Goal: Task Accomplishment & Management: Manage account settings

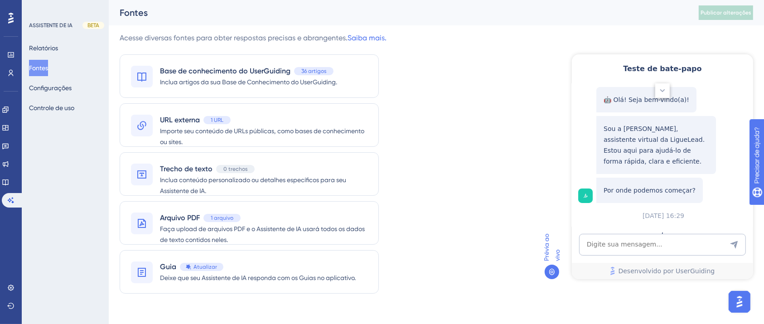
scroll to position [144, 0]
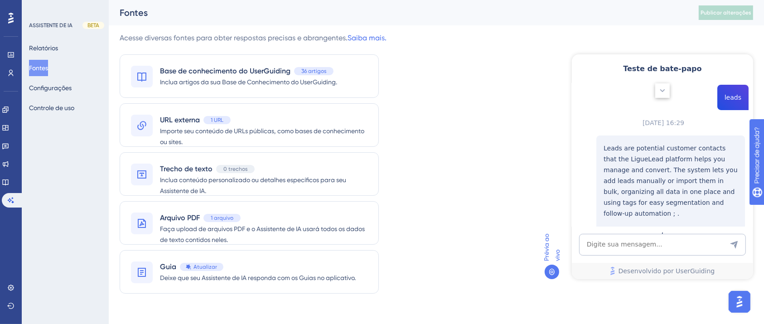
click at [662, 95] on icon at bounding box center [661, 90] width 9 height 9
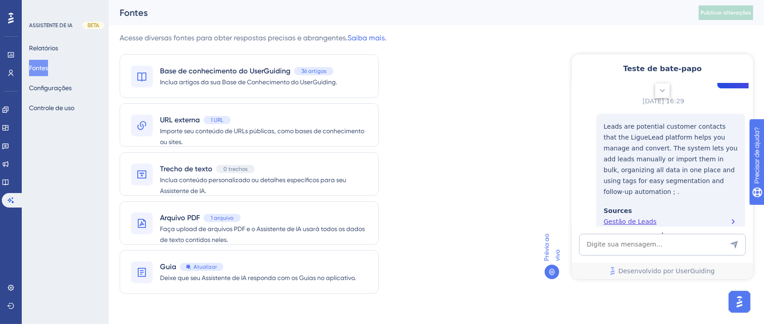
click at [521, 114] on div "Acesse diversas fontes para obter respostas precisas e abrangentes. Saiba mais.…" at bounding box center [436, 169] width 633 height 272
click at [642, 251] on textarea "Entrada de texto do assistente de IA" at bounding box center [661, 244] width 167 height 22
click at [631, 244] on textarea "Entrada de texto do assistente de IA" at bounding box center [661, 244] width 167 height 22
type textarea "sms flash"
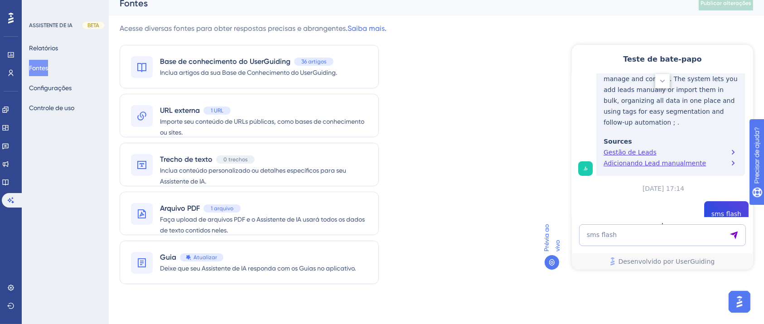
scroll to position [332, 0]
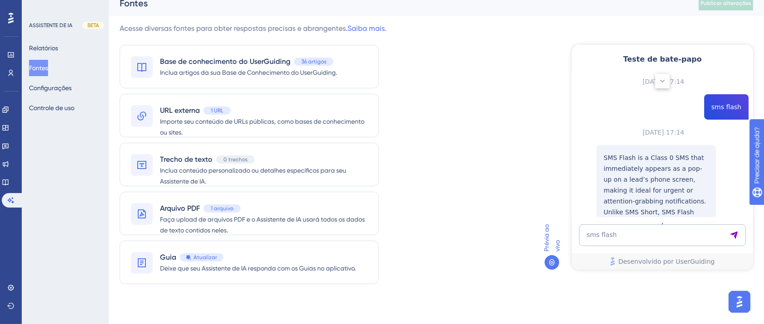
click at [632, 173] on p "SMS Flash is a Class 0 SMS that immediately appears as a pop-up on a lead’s pho…" at bounding box center [655, 195] width 105 height 87
click at [57, 84] on font "Configurações" at bounding box center [50, 87] width 43 height 7
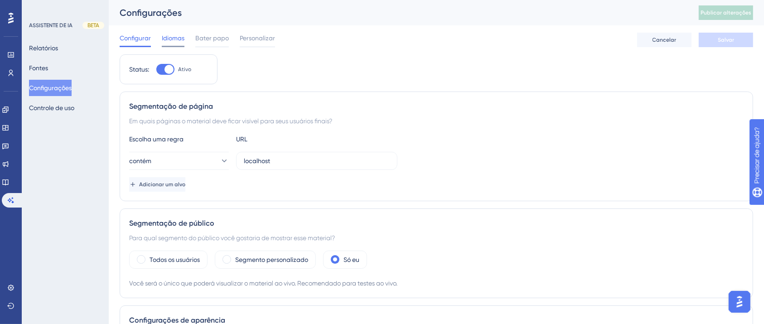
click at [172, 38] on font "Idiomas" at bounding box center [173, 37] width 23 height 7
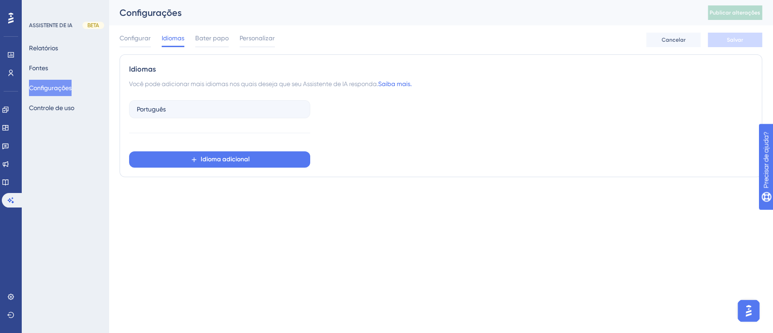
click at [221, 121] on div "Português Idioma adicional" at bounding box center [219, 131] width 181 height 71
click at [220, 114] on div "Português" at bounding box center [219, 109] width 181 height 18
click at [57, 111] on font "Controle de uso" at bounding box center [51, 107] width 45 height 7
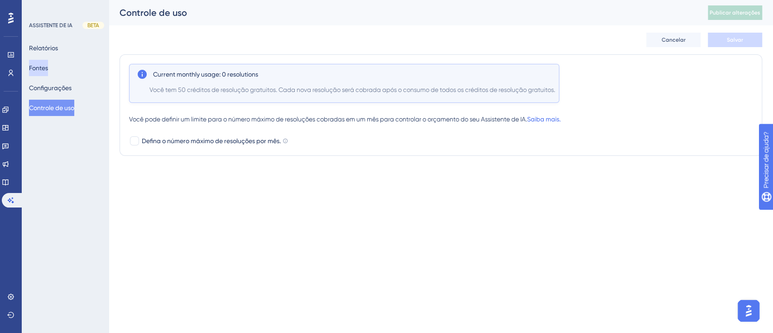
click at [48, 64] on button "Fontes" at bounding box center [38, 68] width 19 height 16
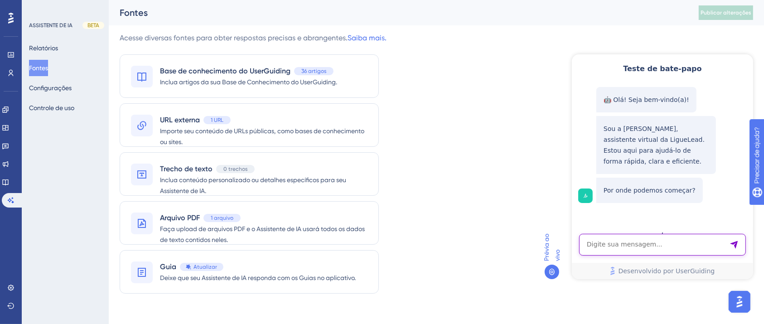
click at [630, 244] on textarea "Entrada de texto do assistente de IA" at bounding box center [661, 244] width 167 height 22
type textarea "flash"
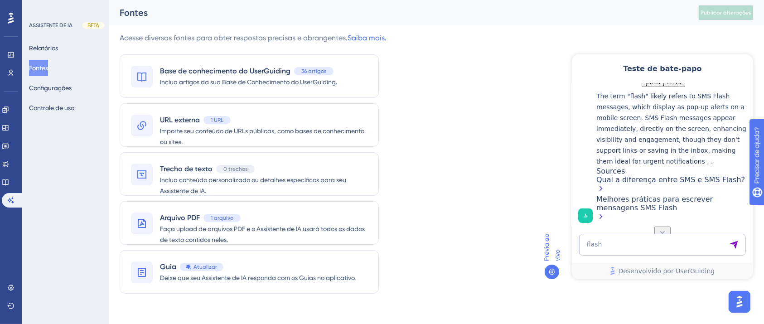
scroll to position [10, 0]
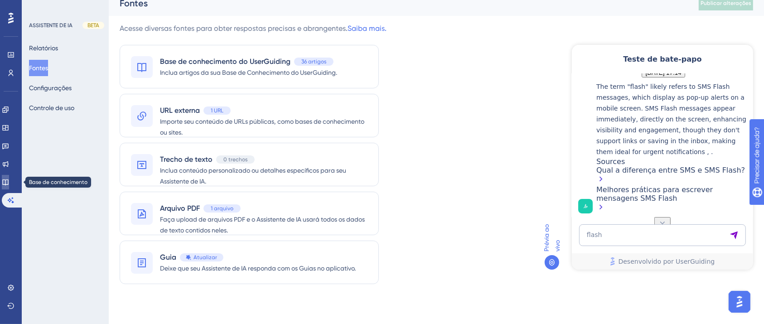
click at [9, 178] on link at bounding box center [5, 182] width 7 height 14
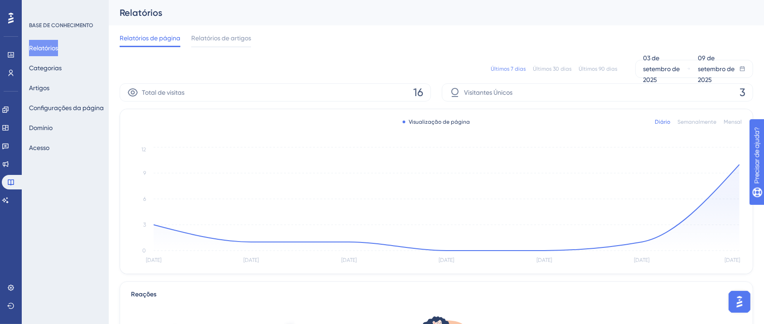
click at [429, 45] on div "Relatórios de página Relatórios de artigos" at bounding box center [436, 39] width 633 height 29
click at [55, 109] on font "Configurações da página" at bounding box center [66, 107] width 75 height 7
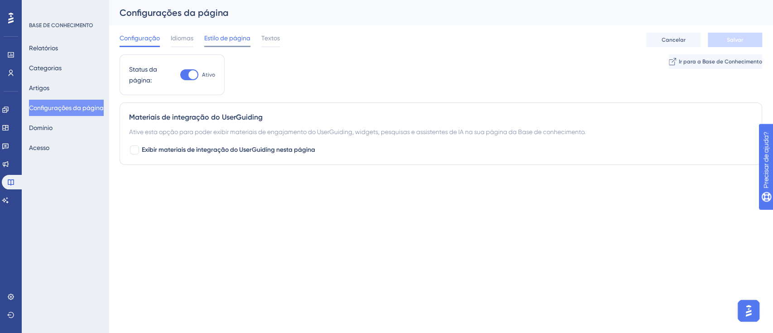
click at [223, 37] on font "Estilo de página" at bounding box center [227, 37] width 46 height 7
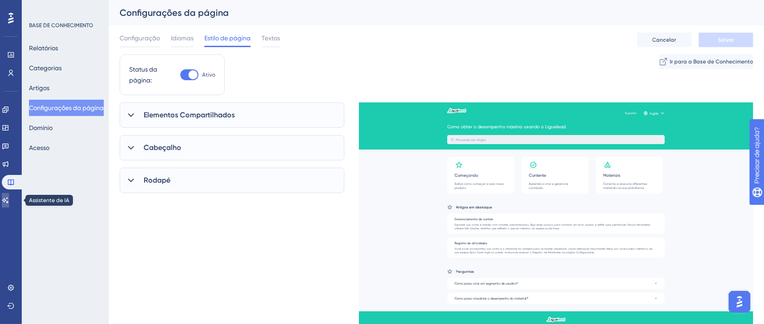
click at [9, 200] on link at bounding box center [5, 200] width 7 height 14
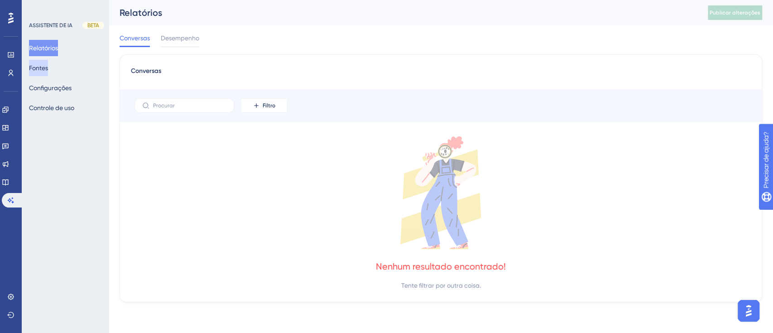
click at [48, 65] on font "Fontes" at bounding box center [38, 67] width 19 height 7
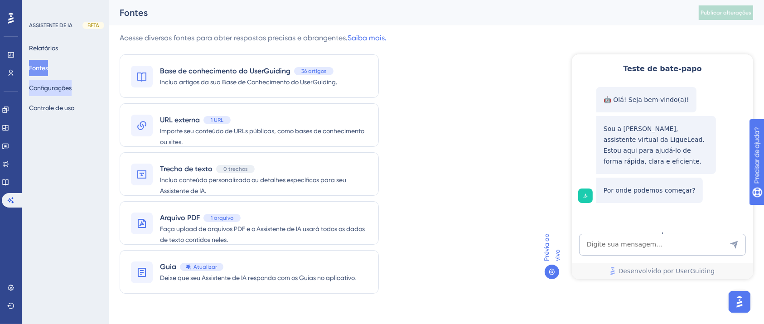
click at [59, 87] on font "Configurações" at bounding box center [50, 87] width 43 height 7
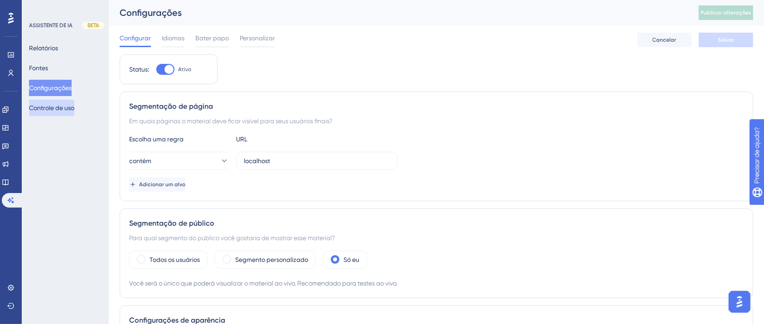
click at [61, 110] on font "Controle de uso" at bounding box center [51, 107] width 45 height 7
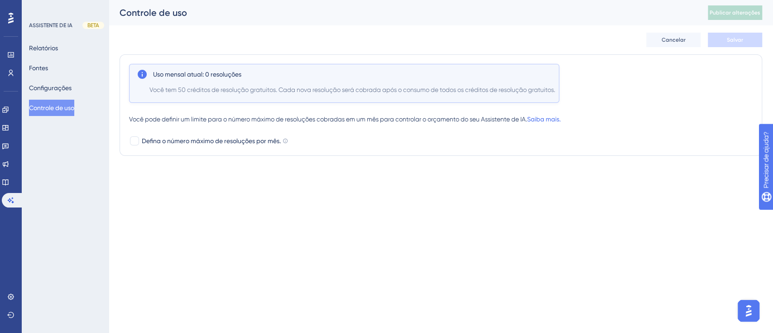
click at [61, 96] on div "Relatórios Fontes Configurações Controle de uso" at bounding box center [65, 78] width 73 height 76
click at [60, 91] on font "Configurações" at bounding box center [50, 87] width 43 height 7
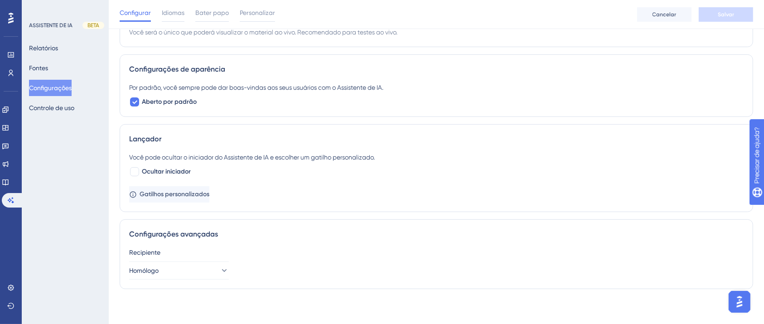
scroll to position [255, 0]
